Goal: Information Seeking & Learning: Learn about a topic

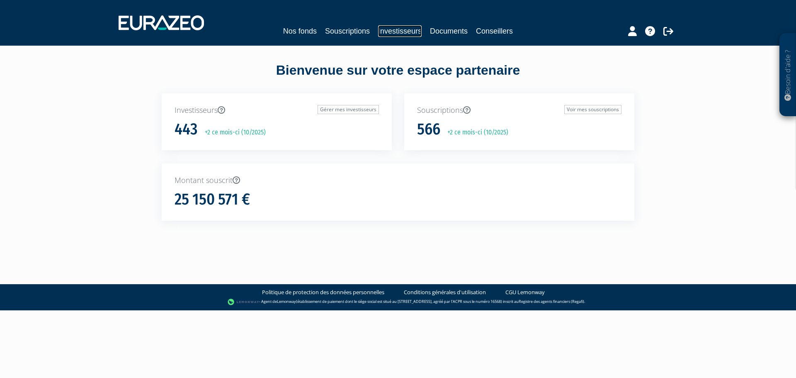
click at [408, 31] on link "Investisseurs" at bounding box center [400, 31] width 44 height 12
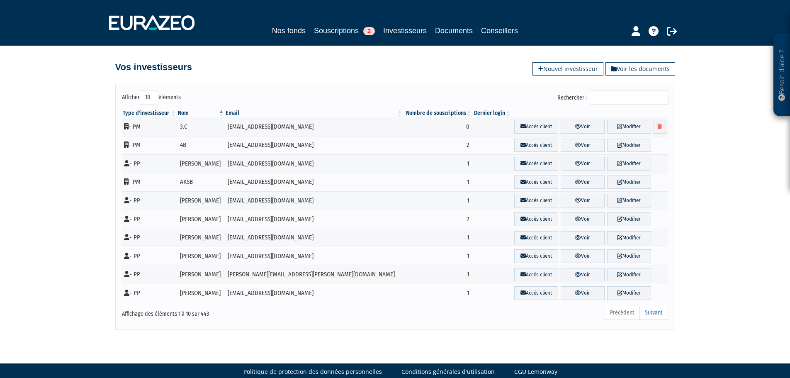
click at [613, 104] on input "Rechercher :" at bounding box center [629, 97] width 79 height 14
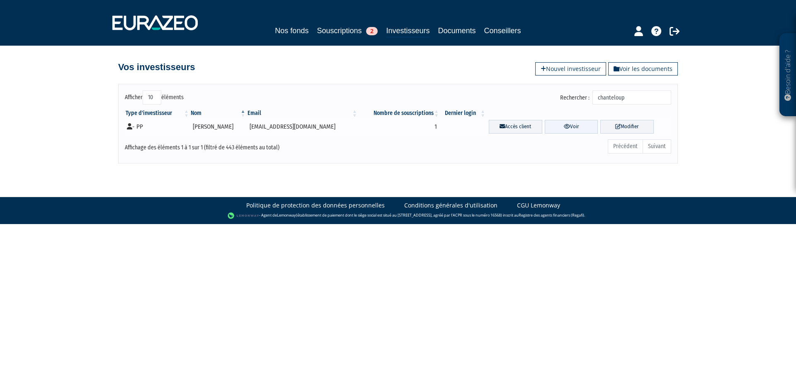
type input "chanteloup"
click at [572, 130] on link "Voir" at bounding box center [572, 127] width 54 height 14
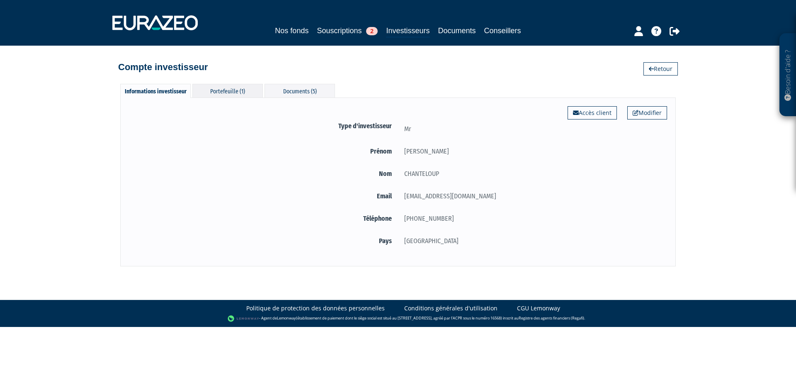
click at [237, 90] on div "Portefeuille (1)" at bounding box center [227, 91] width 71 height 14
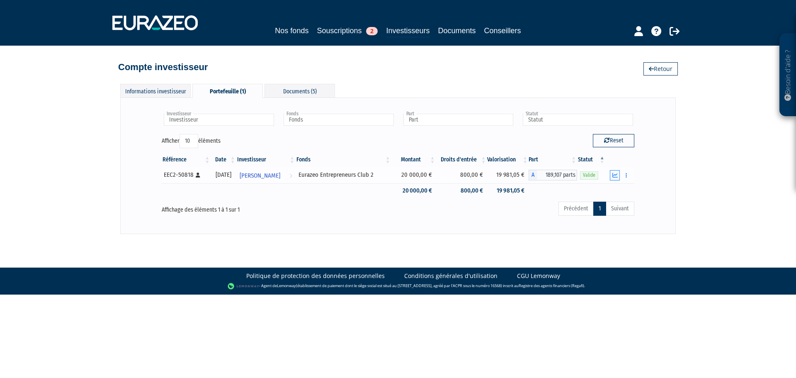
click at [616, 174] on icon "button" at bounding box center [615, 175] width 5 height 5
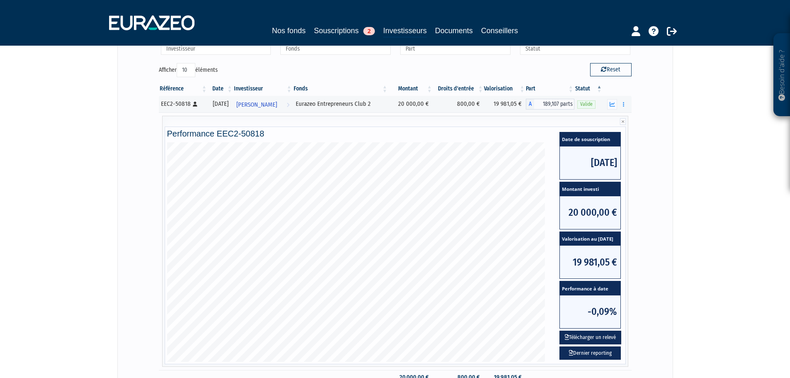
drag, startPoint x: 44, startPoint y: 216, endPoint x: 52, endPoint y: 243, distance: 28.9
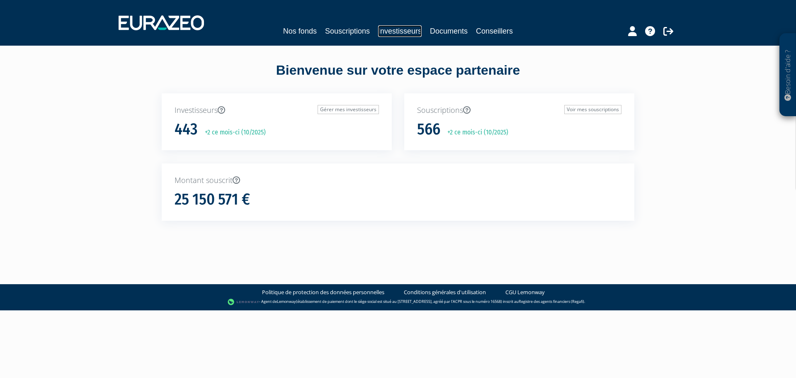
click at [386, 29] on link "Investisseurs" at bounding box center [400, 31] width 44 height 12
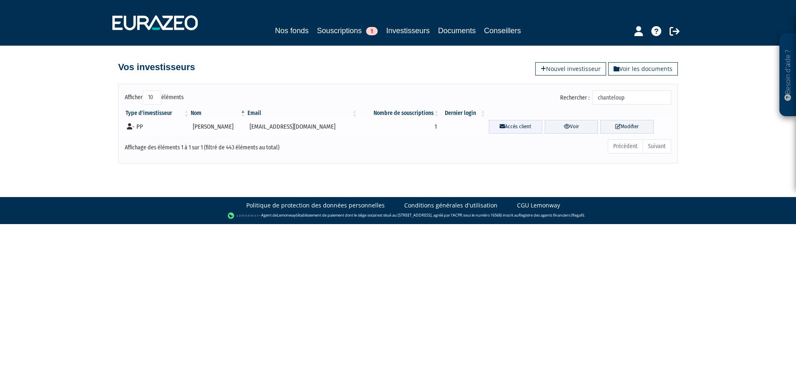
click at [522, 127] on link "Accès client" at bounding box center [516, 127] width 54 height 14
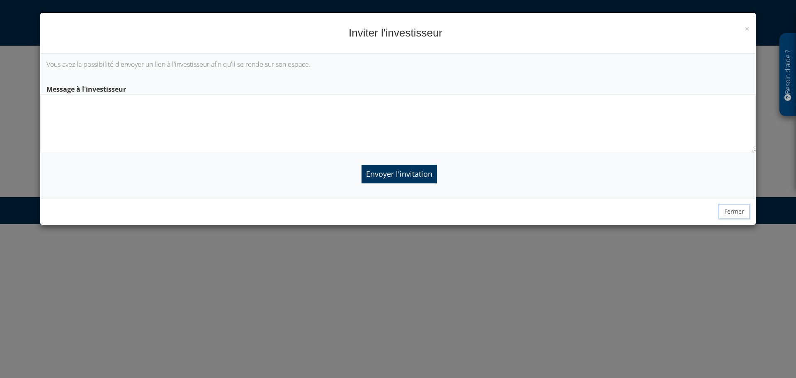
click at [733, 209] on button "Fermer" at bounding box center [734, 211] width 31 height 14
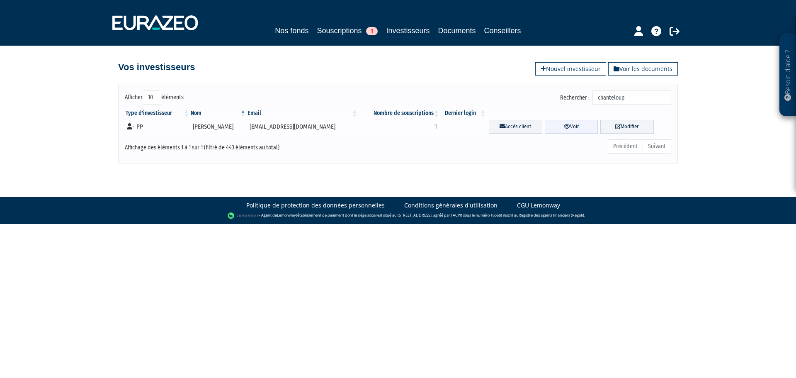
click at [583, 130] on link "Voir" at bounding box center [572, 127] width 54 height 14
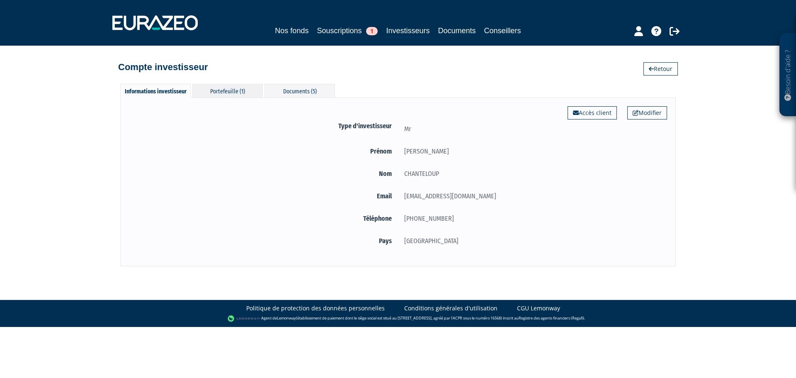
click at [209, 87] on div "Portefeuille (1)" at bounding box center [227, 91] width 71 height 14
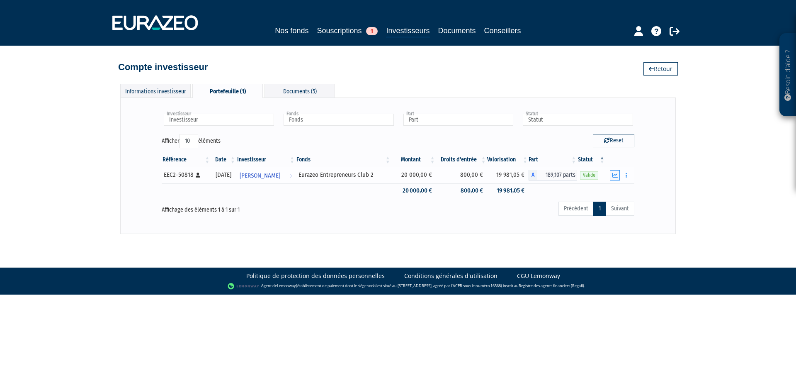
click at [617, 177] on icon "button" at bounding box center [615, 175] width 5 height 5
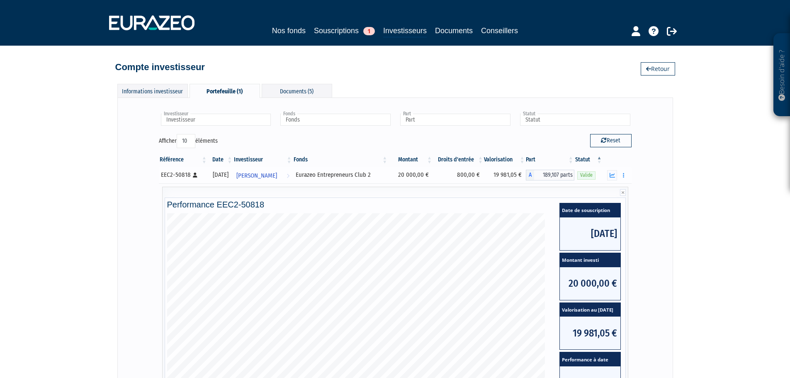
drag, startPoint x: 316, startPoint y: 175, endPoint x: 390, endPoint y: 173, distance: 73.9
click at [386, 173] on div "Eurazeo Entrepreneurs Club 2" at bounding box center [341, 174] width 90 height 9
copy div "Eurazeo Entrepreneurs Club 2"
click at [349, 165] on th "Fonds" at bounding box center [341, 160] width 96 height 14
drag, startPoint x: 318, startPoint y: 173, endPoint x: 402, endPoint y: 175, distance: 84.2
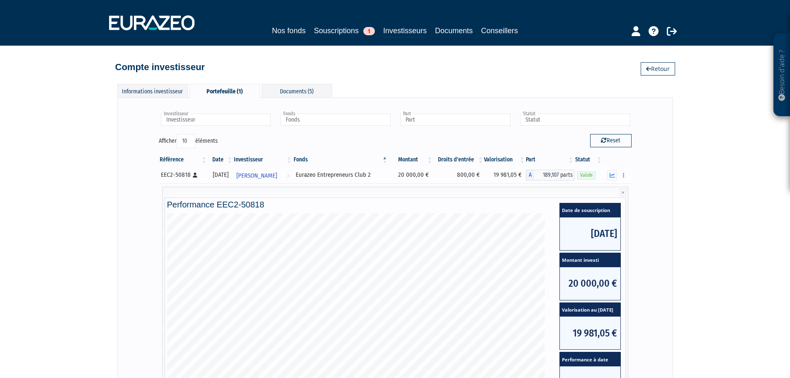
click at [406, 175] on tr "EEC2-50818 [Français] Personne physique [DATE] [PERSON_NAME] Voir l'investisseu…" at bounding box center [395, 175] width 473 height 17
copy tr "urazeo Entrepreneurs Club 2"
click at [191, 120] on input "text" at bounding box center [216, 120] width 110 height 12
click at [216, 119] on input "slangen" at bounding box center [216, 120] width 110 height 12
type input "Investisseur"
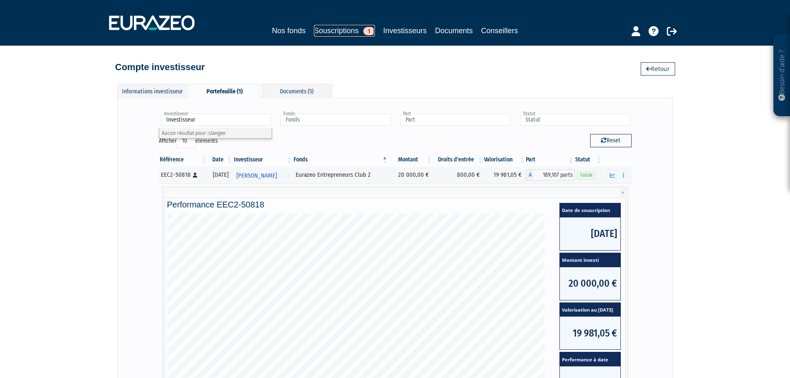
click at [353, 31] on link "Souscriptions 1" at bounding box center [344, 31] width 61 height 12
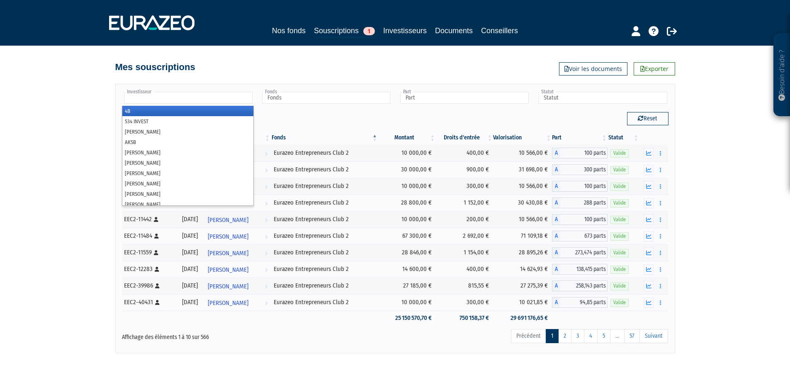
click at [162, 97] on input "text" at bounding box center [188, 98] width 129 height 12
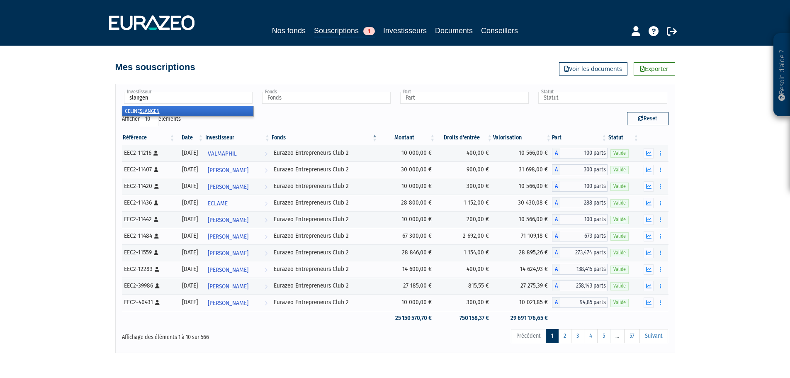
type input "slangen"
click at [156, 109] on em "SLANGEN" at bounding box center [150, 111] width 20 height 6
